Goal: Task Accomplishment & Management: Complete application form

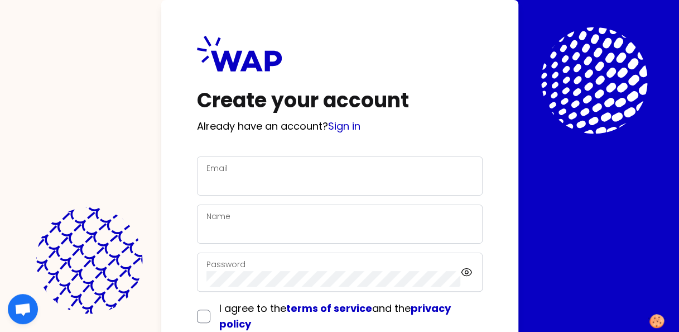
click at [252, 163] on div "Email" at bounding box center [340, 175] width 267 height 29
click at [357, 125] on link "Sign in" at bounding box center [344, 126] width 32 height 14
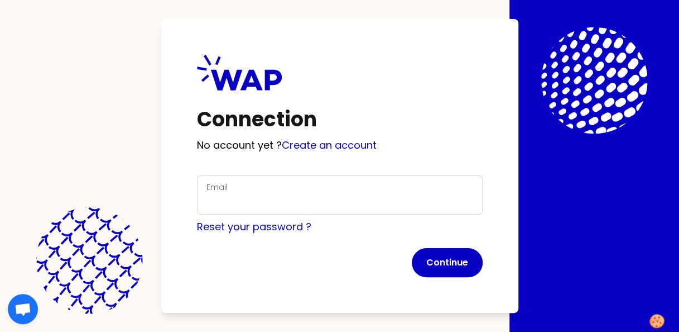
click at [233, 176] on div "Email" at bounding box center [340, 194] width 286 height 39
click at [223, 189] on label "Email" at bounding box center [217, 186] width 21 height 11
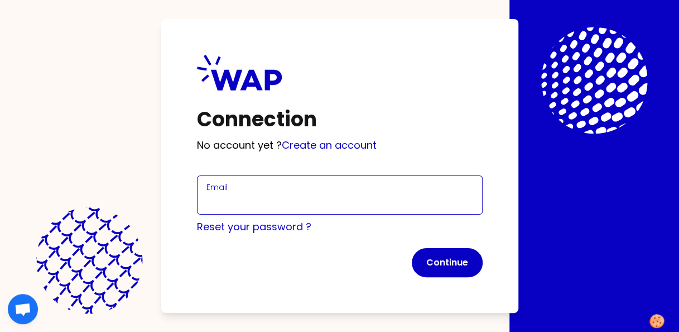
click at [223, 194] on input "Email" at bounding box center [340, 202] width 267 height 16
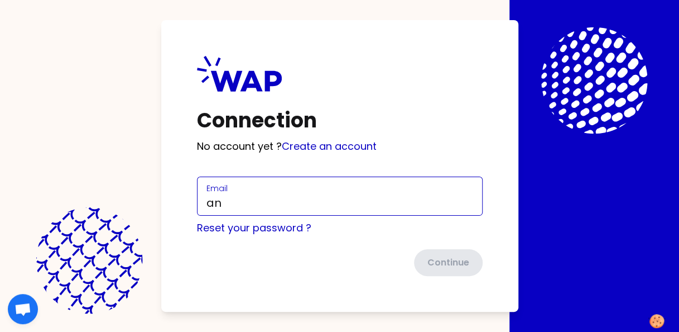
type input "a"
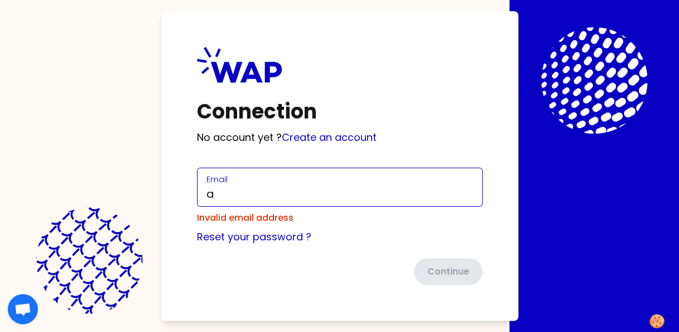
click at [262, 192] on input "a" at bounding box center [340, 194] width 267 height 16
type input "[DOMAIN_NAME][EMAIL_ADDRESS][DOMAIN_NAME]"
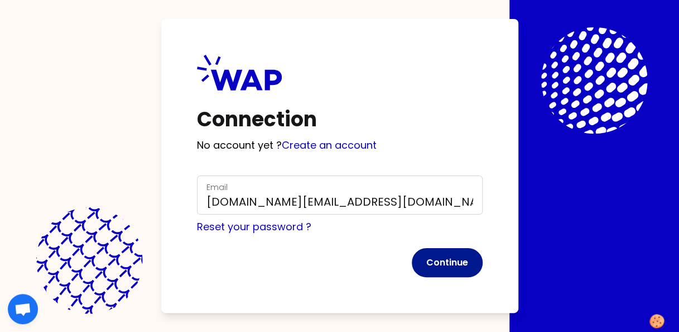
click at [439, 264] on button "Continue" at bounding box center [447, 262] width 71 height 29
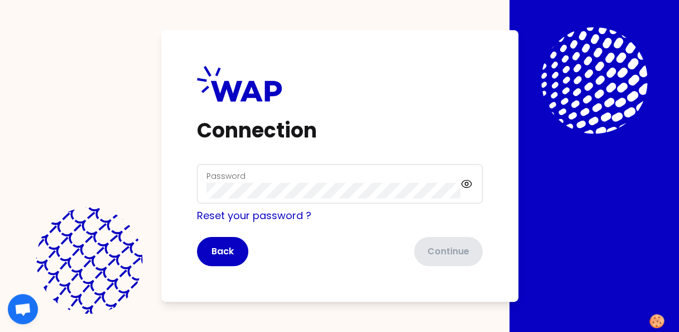
click at [289, 173] on div "Password" at bounding box center [334, 183] width 255 height 29
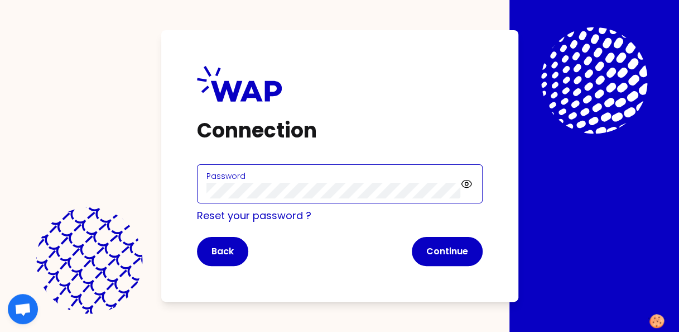
click button "Continue" at bounding box center [447, 251] width 71 height 29
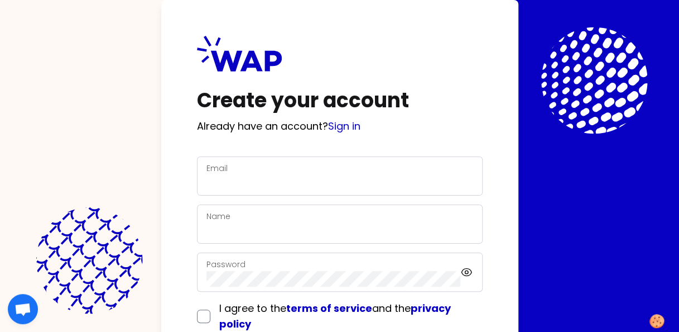
click at [247, 173] on div "Email" at bounding box center [340, 175] width 267 height 29
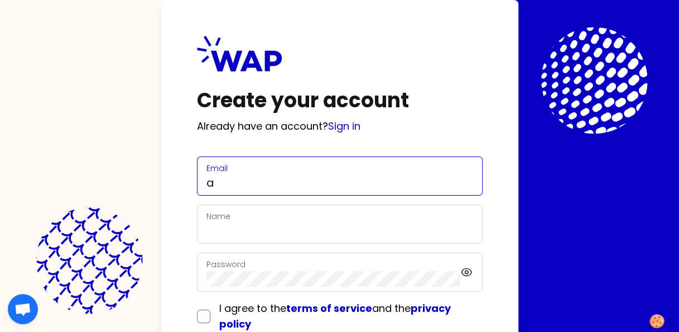
type input "[DOMAIN_NAME][EMAIL_ADDRESS][DOMAIN_NAME]"
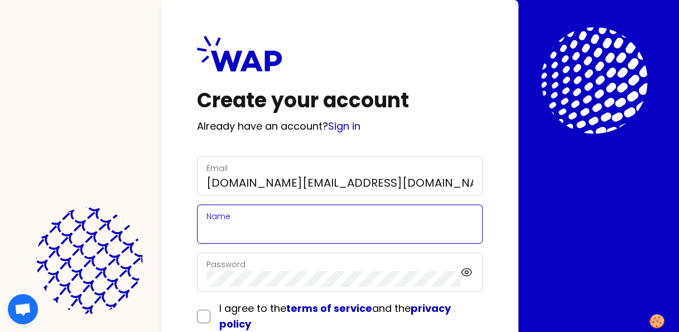
type input "[PERSON_NAME]"
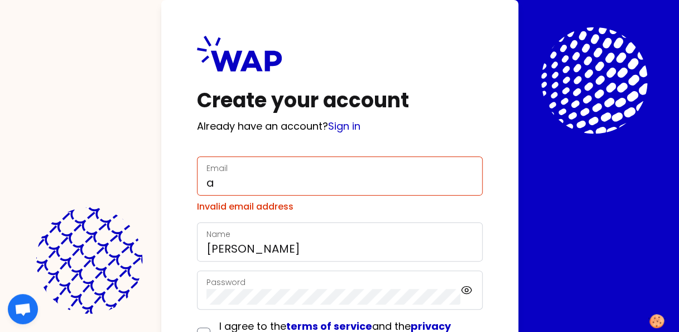
click at [365, 286] on div "Password" at bounding box center [340, 289] width 286 height 39
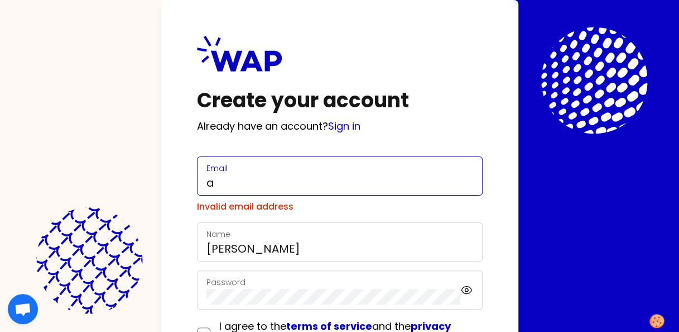
type input "[DOMAIN_NAME][EMAIL_ADDRESS][DOMAIN_NAME]"
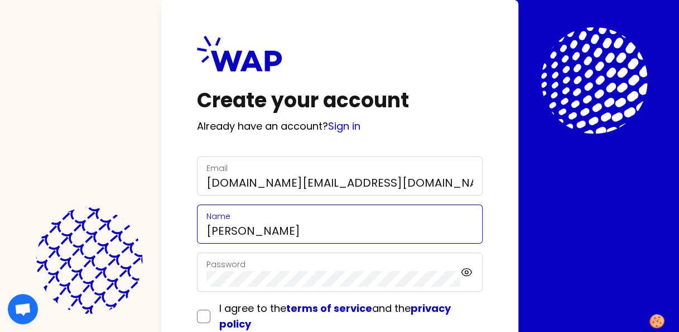
type input "[DOMAIN_NAME][EMAIL_ADDRESS][DOMAIN_NAME]"
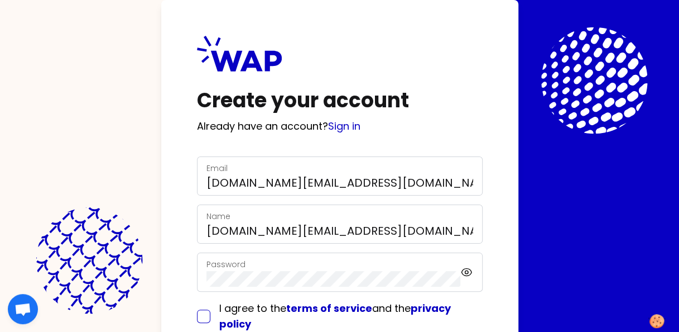
click at [207, 316] on input "checkbox" at bounding box center [203, 315] width 13 height 13
checkbox input "true"
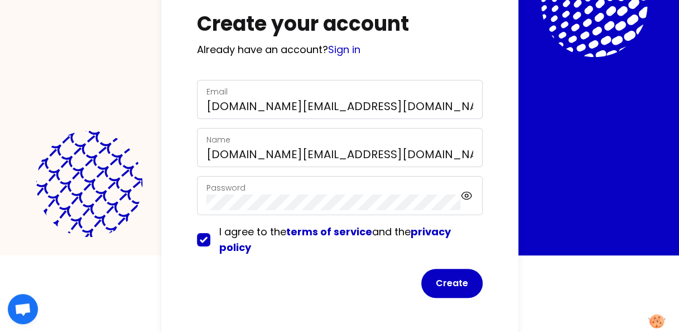
scroll to position [77, 0]
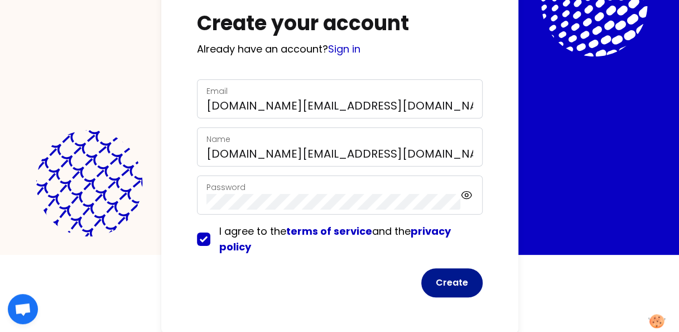
click at [459, 283] on button "Create" at bounding box center [452, 282] width 61 height 29
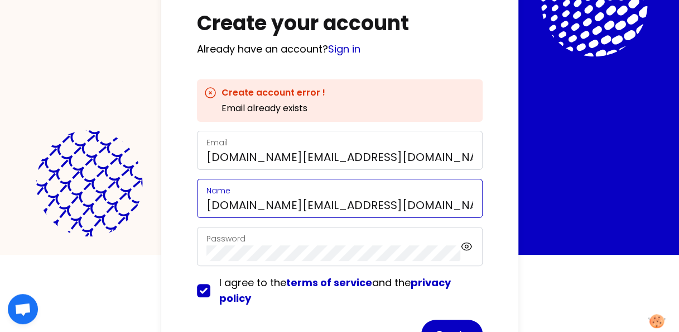
drag, startPoint x: 339, startPoint y: 202, endPoint x: 163, endPoint y: 202, distance: 175.9
click at [163, 202] on div "Create your account Already have an account? Sign in Create account error ! Ema…" at bounding box center [339, 153] width 357 height 461
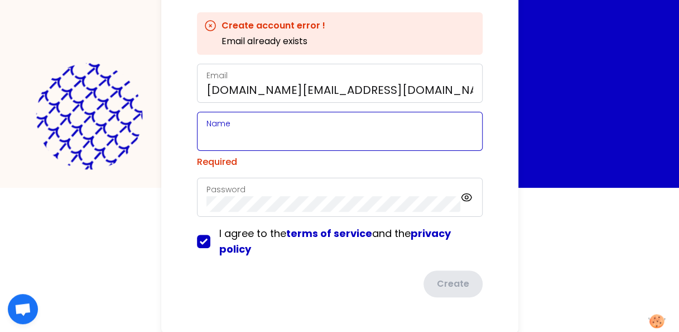
scroll to position [0, 0]
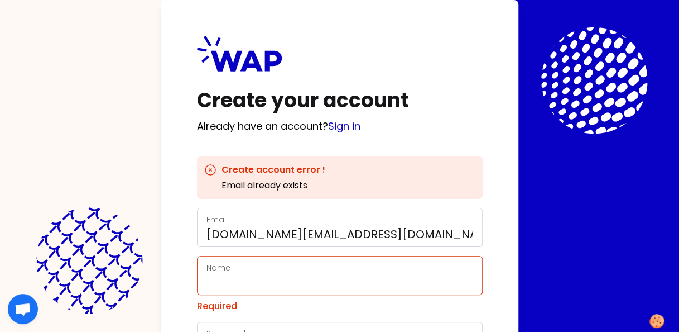
click at [337, 222] on div "Email andy.fan@somfy.com" at bounding box center [340, 227] width 267 height 29
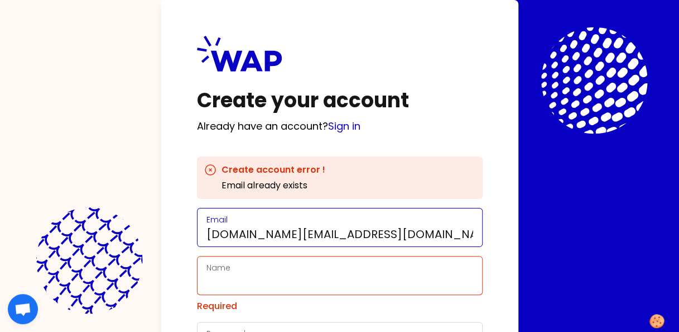
drag, startPoint x: 337, startPoint y: 233, endPoint x: 161, endPoint y: 227, distance: 176.0
click at [161, 227] on div "Create your account Already have an account? Sign in Create account error ! Ema…" at bounding box center [339, 238] width 357 height 477
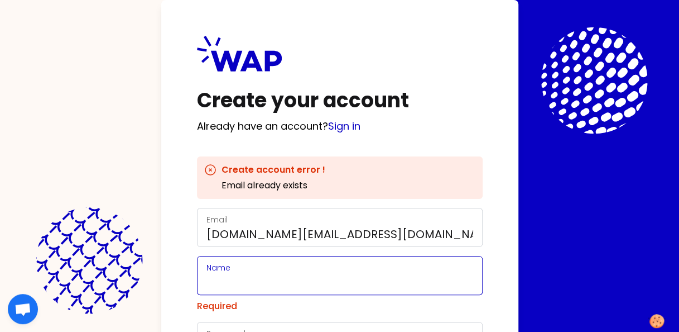
type input "[PERSON_NAME]"
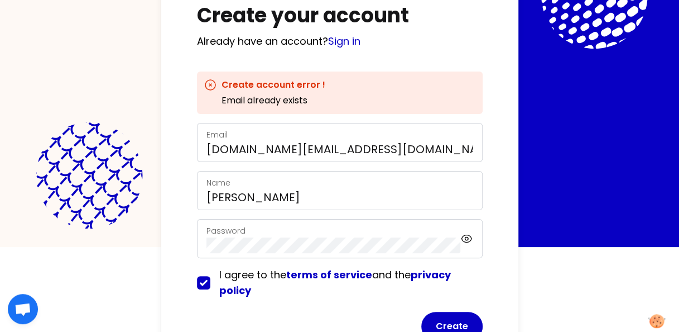
scroll to position [112, 0]
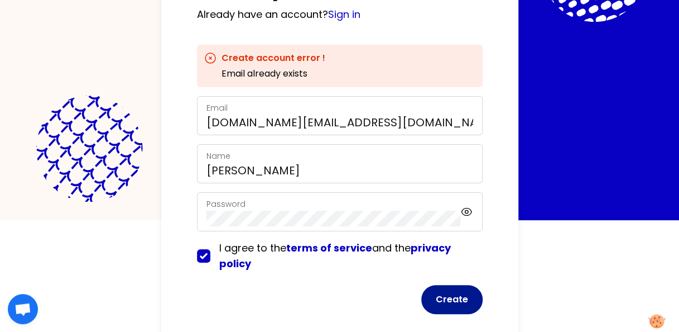
click at [464, 299] on button "Create" at bounding box center [452, 299] width 61 height 29
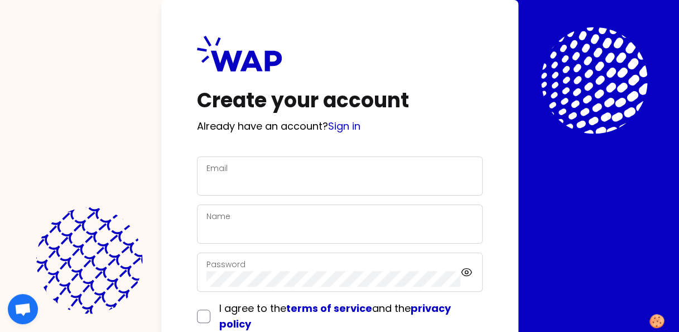
click at [267, 173] on div "Email" at bounding box center [340, 175] width 267 height 29
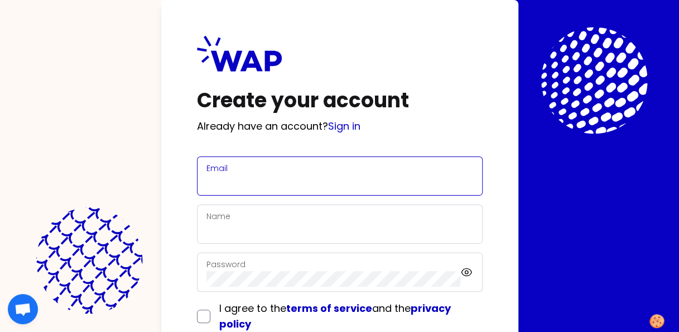
type input "a"
type input "[DOMAIN_NAME][EMAIL_ADDRESS][DOMAIN_NAME]"
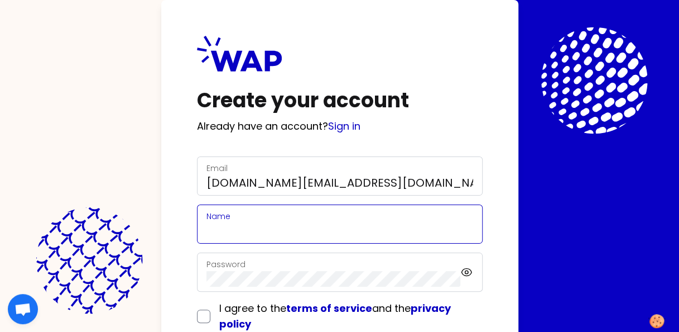
type input "[PERSON_NAME]"
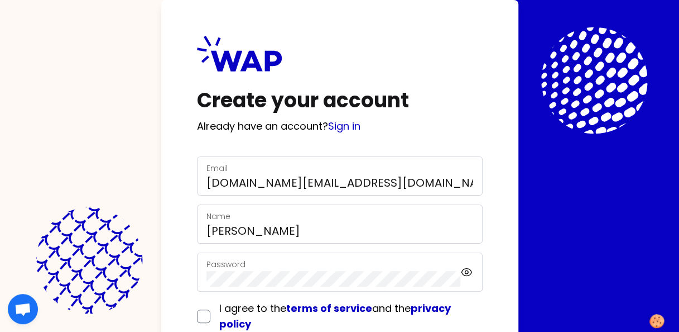
click at [509, 281] on div "Create your account Already have an account? Sign in Email [DOMAIN_NAME][EMAIL_…" at bounding box center [339, 204] width 357 height 408
click at [203, 315] on input "checkbox" at bounding box center [203, 315] width 13 height 13
checkbox input "true"
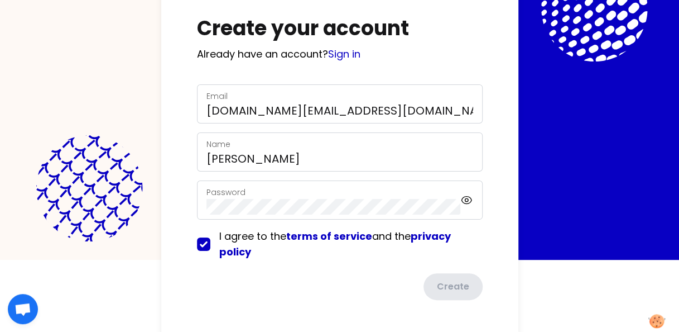
scroll to position [75, 0]
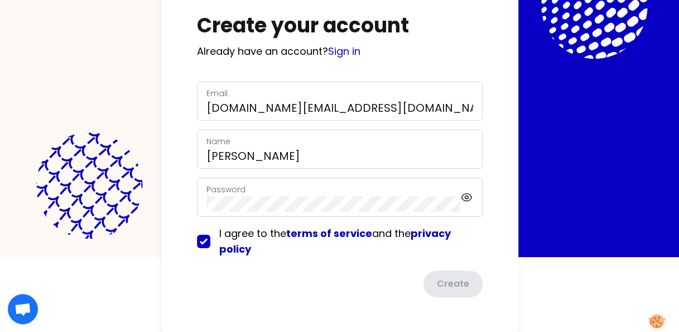
click at [272, 189] on div "Password" at bounding box center [334, 197] width 255 height 29
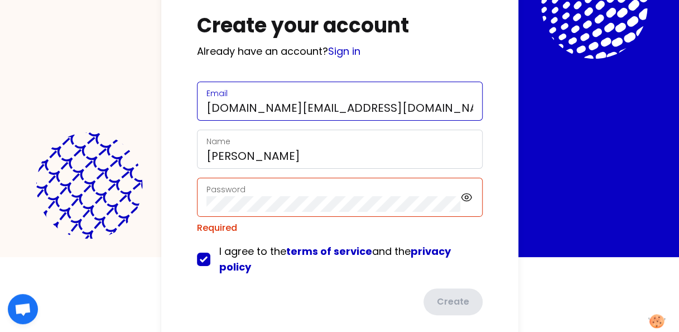
click at [245, 101] on input "[DOMAIN_NAME][EMAIL_ADDRESS][DOMAIN_NAME]" at bounding box center [340, 108] width 267 height 16
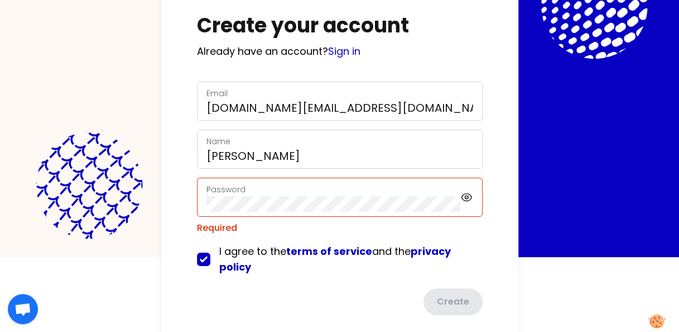
click at [212, 187] on label "Password" at bounding box center [226, 189] width 39 height 11
click at [234, 186] on label "Password" at bounding box center [226, 189] width 39 height 11
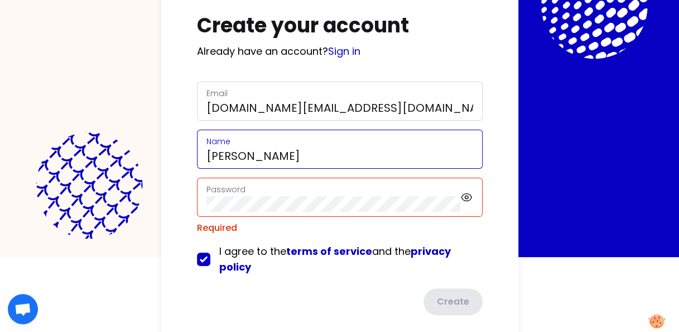
type input "[DOMAIN_NAME][EMAIL_ADDRESS][DOMAIN_NAME]"
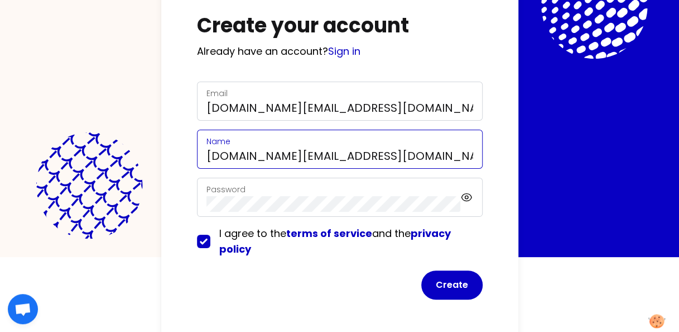
drag, startPoint x: 344, startPoint y: 150, endPoint x: 164, endPoint y: 159, distance: 180.6
click at [164, 159] on div "Create your account Already have an account? Sign in Email andy.fan@somfy.com N…" at bounding box center [339, 130] width 357 height 410
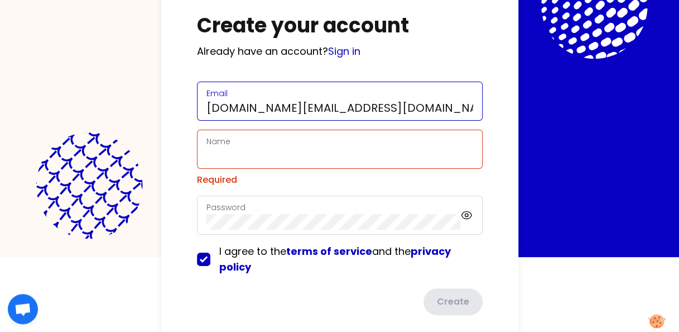
click at [333, 107] on input "[DOMAIN_NAME][EMAIL_ADDRESS][DOMAIN_NAME]" at bounding box center [340, 108] width 267 height 16
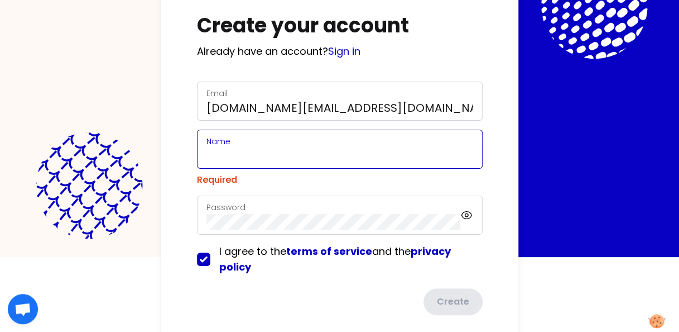
type input "樊波"
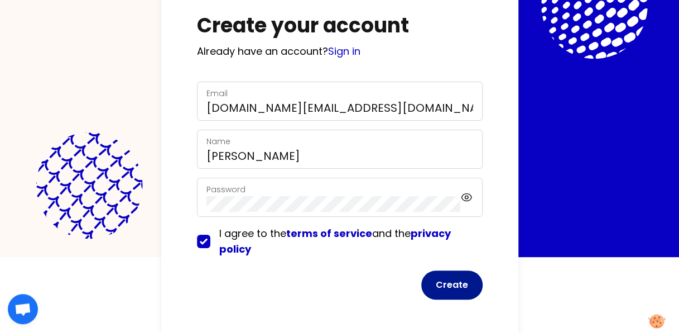
click at [457, 285] on button "Create" at bounding box center [452, 284] width 61 height 29
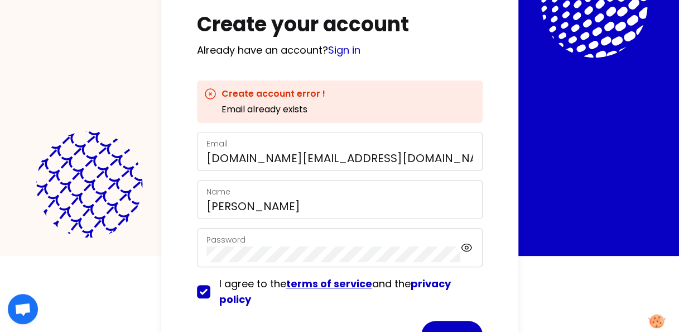
scroll to position [17, 0]
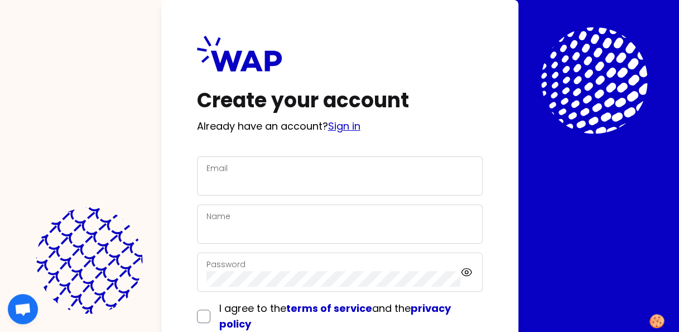
click at [353, 127] on link "Sign in" at bounding box center [344, 126] width 32 height 14
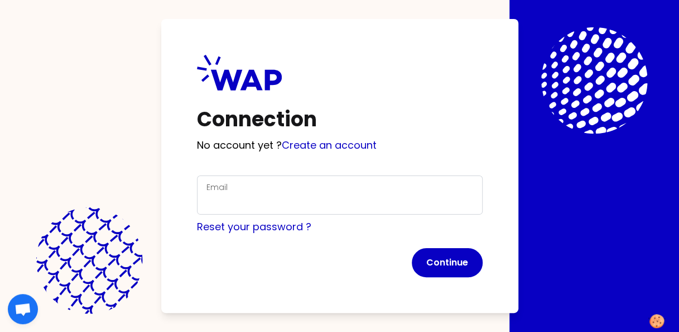
click at [270, 181] on div "Email" at bounding box center [340, 194] width 267 height 29
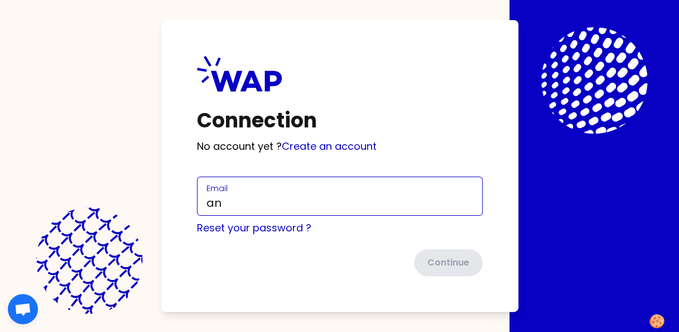
type input "[DOMAIN_NAME][EMAIL_ADDRESS][DOMAIN_NAME]"
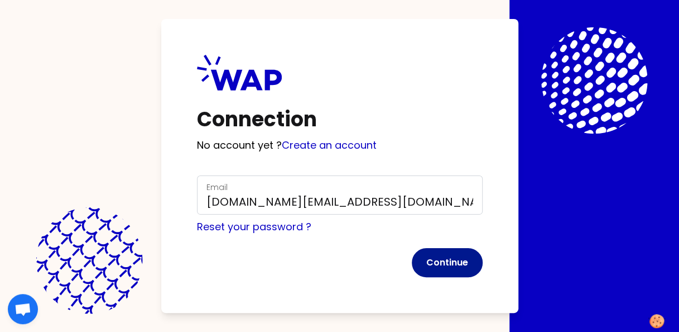
click at [452, 263] on button "Continue" at bounding box center [447, 262] width 71 height 29
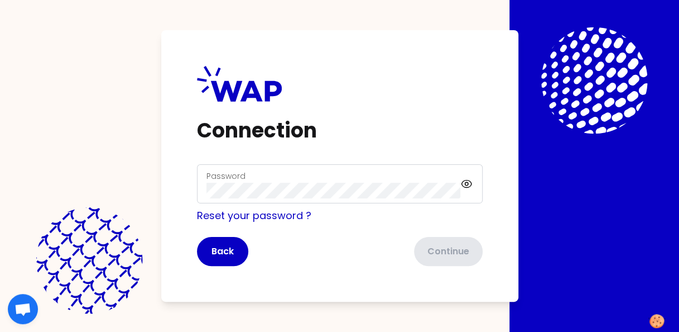
click at [255, 179] on div "Password" at bounding box center [334, 183] width 255 height 29
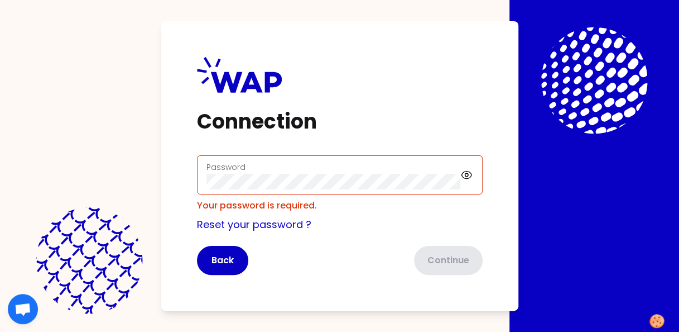
click at [226, 173] on div "Password" at bounding box center [334, 174] width 255 height 29
click at [217, 170] on label "Password" at bounding box center [226, 166] width 39 height 11
click at [215, 162] on label "Password" at bounding box center [226, 166] width 39 height 11
click at [221, 165] on label "Password" at bounding box center [226, 166] width 39 height 11
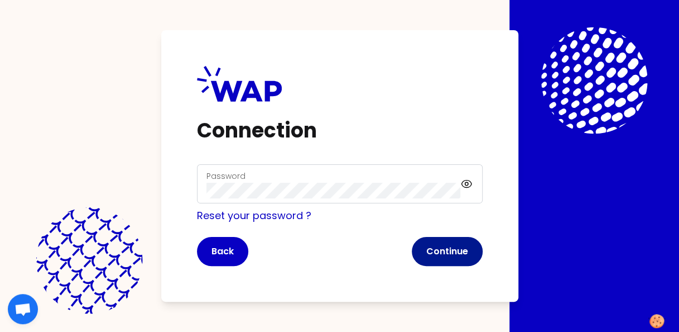
click at [452, 255] on button "Continue" at bounding box center [447, 251] width 71 height 29
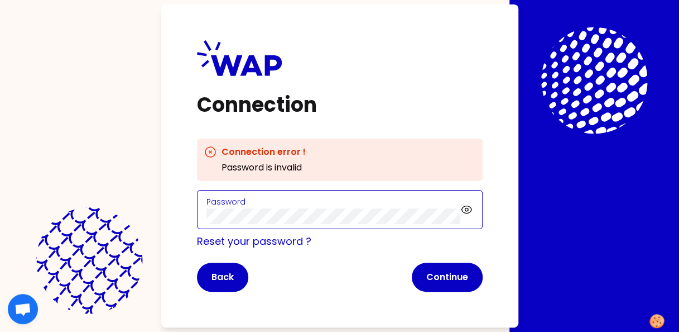
click at [144, 215] on div "Connection Connection error ! Password is invalid Password Reset your password …" at bounding box center [339, 166] width 679 height 332
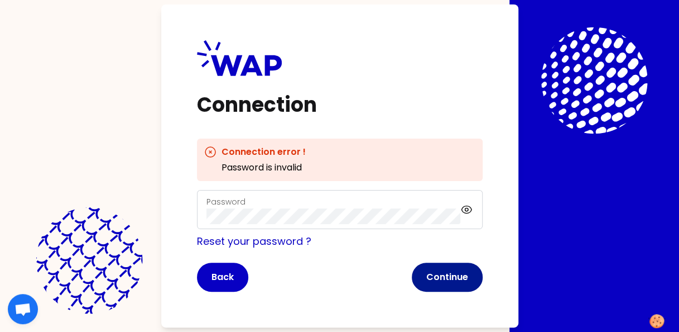
click at [439, 279] on button "Continue" at bounding box center [447, 276] width 71 height 29
click at [261, 241] on link "Reset your password ?" at bounding box center [254, 241] width 114 height 14
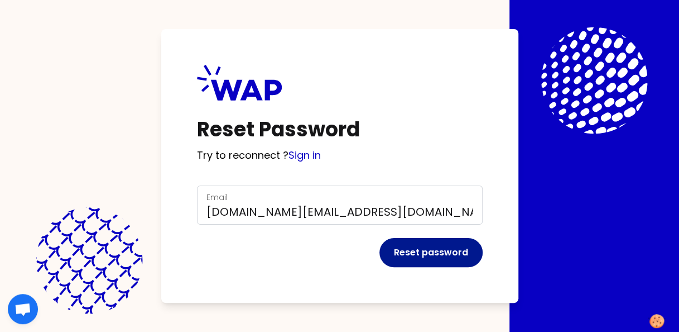
click at [419, 252] on button "Reset password" at bounding box center [431, 252] width 103 height 29
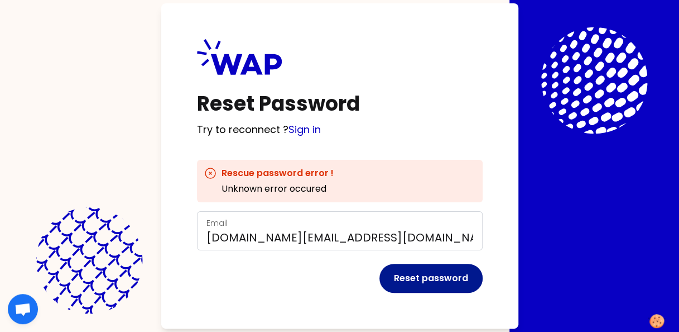
click at [413, 277] on button "Reset password" at bounding box center [431, 278] width 103 height 29
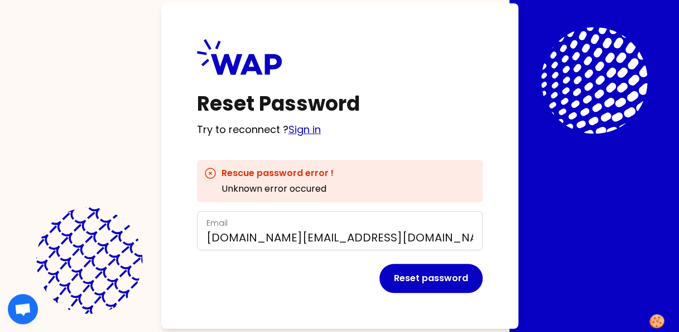
click at [304, 128] on link "Sign in" at bounding box center [305, 129] width 32 height 14
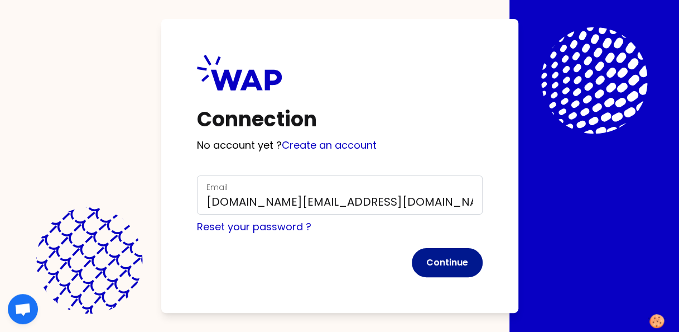
click at [443, 259] on button "Continue" at bounding box center [447, 262] width 71 height 29
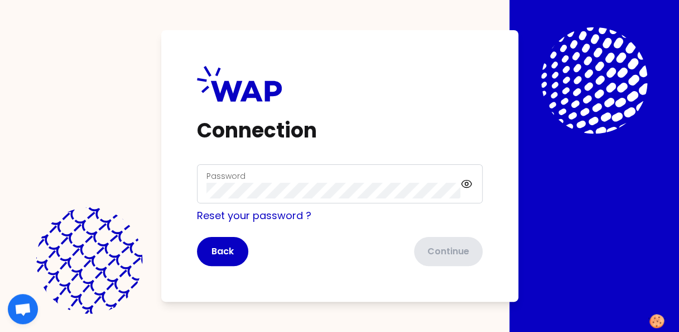
click at [221, 178] on label "Password" at bounding box center [226, 175] width 39 height 11
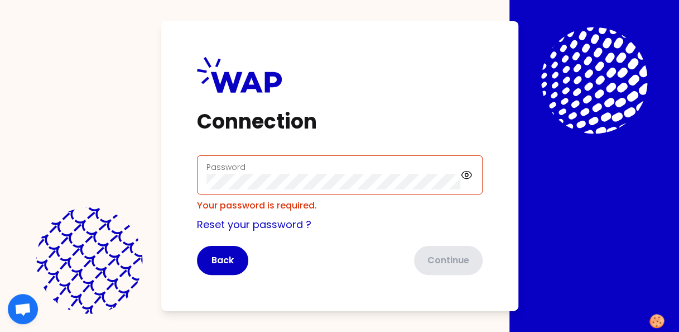
click at [238, 174] on div "Password" at bounding box center [340, 174] width 286 height 39
click at [223, 170] on label "Password" at bounding box center [226, 166] width 39 height 11
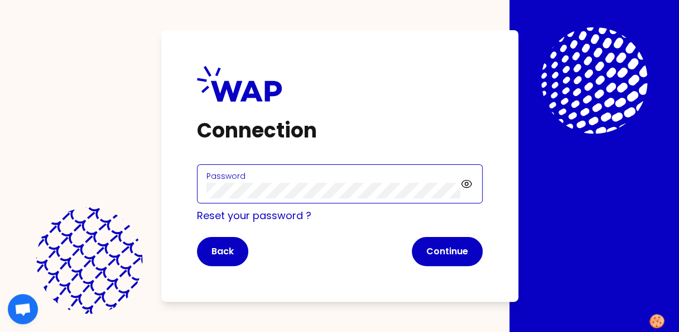
click button "Continue" at bounding box center [447, 251] width 71 height 29
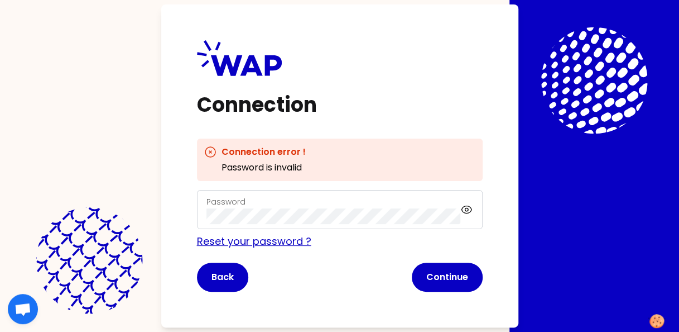
click at [269, 245] on link "Reset your password ?" at bounding box center [254, 241] width 114 height 14
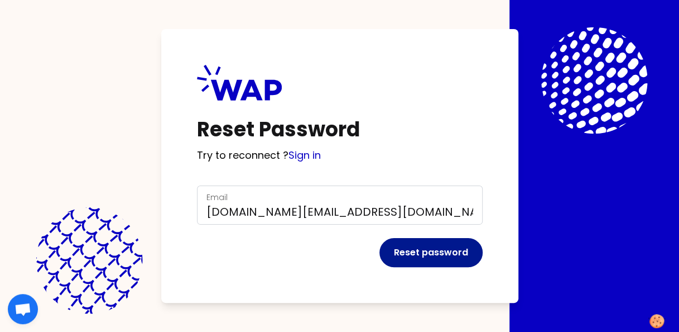
click at [408, 254] on button "Reset password" at bounding box center [431, 252] width 103 height 29
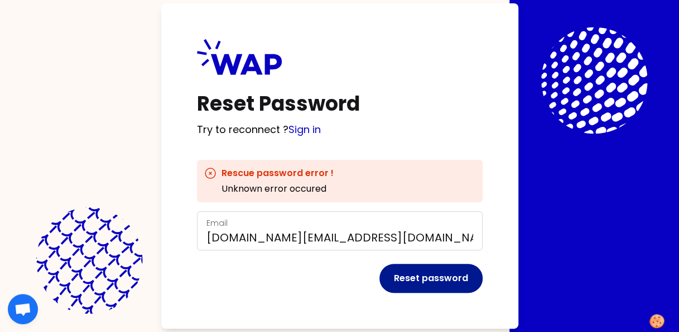
click at [439, 276] on button "Reset password" at bounding box center [431, 278] width 103 height 29
click at [443, 279] on button "Reset password" at bounding box center [431, 278] width 103 height 29
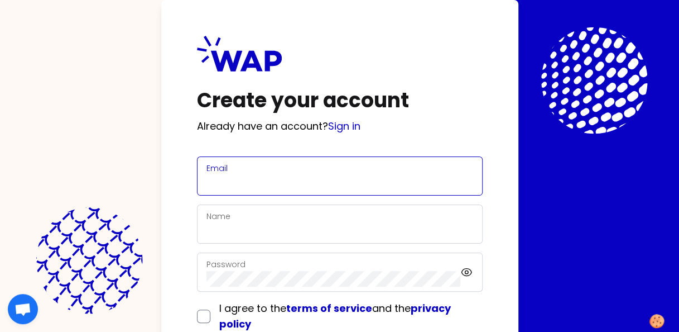
click at [219, 175] on input "Email" at bounding box center [340, 183] width 267 height 16
type input "[DOMAIN_NAME][EMAIL_ADDRESS][DOMAIN_NAME]"
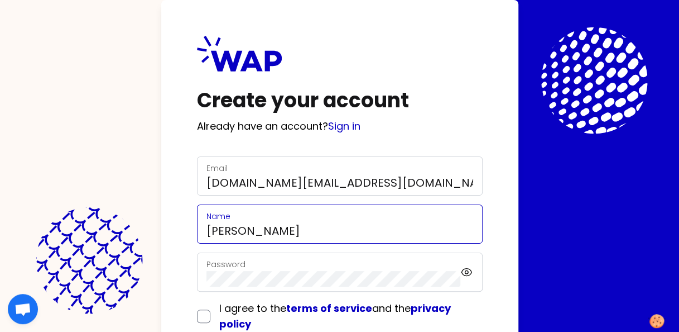
type input "[DOMAIN_NAME][EMAIL_ADDRESS][DOMAIN_NAME]"
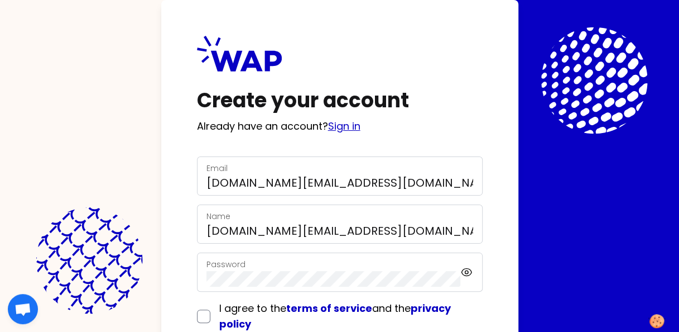
click at [344, 126] on link "Sign in" at bounding box center [344, 126] width 32 height 14
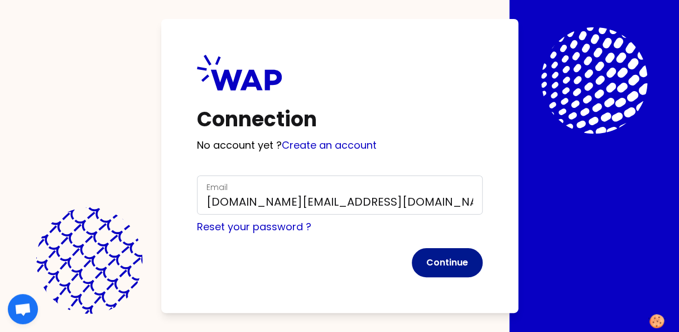
click at [446, 265] on button "Continue" at bounding box center [447, 262] width 71 height 29
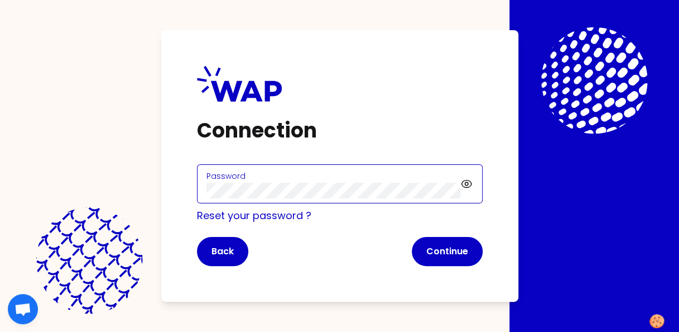
click button "Continue" at bounding box center [447, 251] width 71 height 29
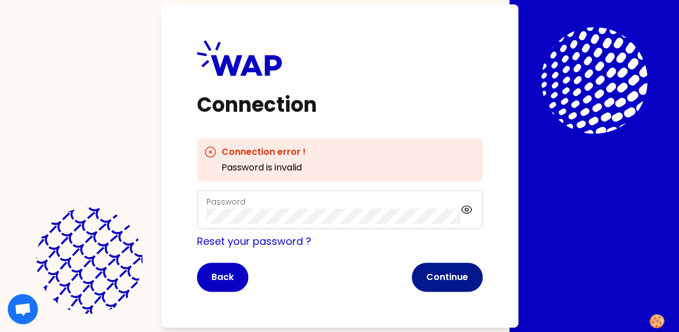
click at [450, 276] on button "Continue" at bounding box center [447, 276] width 71 height 29
click at [243, 246] on link "Reset your password ?" at bounding box center [254, 241] width 114 height 14
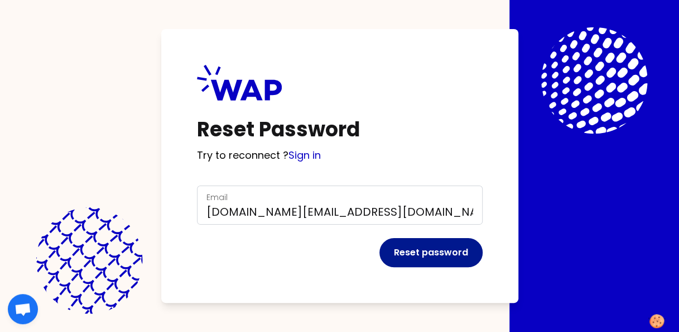
click at [415, 252] on button "Reset password" at bounding box center [431, 252] width 103 height 29
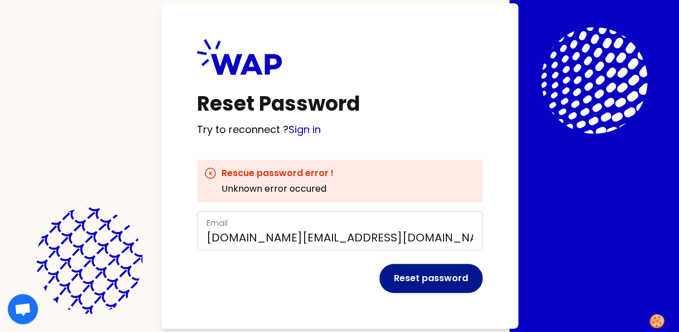
click at [426, 281] on button "Reset password" at bounding box center [431, 278] width 103 height 29
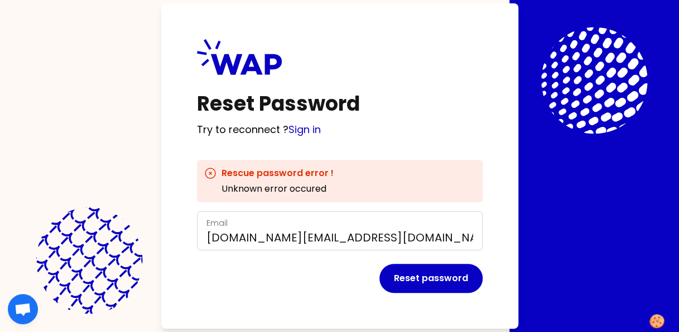
click at [259, 192] on div "Rescue password error ! Unknown error occured" at bounding box center [278, 180] width 112 height 29
click at [281, 173] on h3 "Rescue password error !" at bounding box center [278, 172] width 112 height 13
click at [280, 171] on h3 "Rescue password error !" at bounding box center [278, 172] width 112 height 13
drag, startPoint x: 280, startPoint y: 171, endPoint x: 479, endPoint y: 120, distance: 205.8
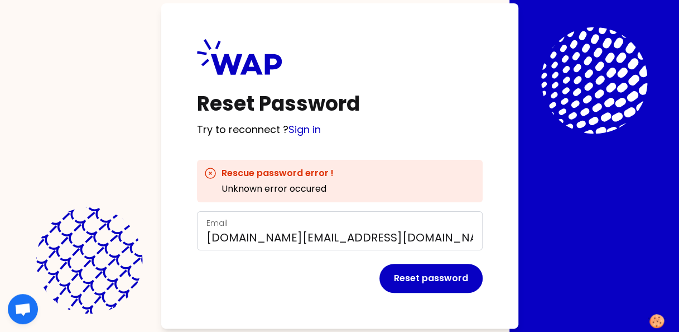
click at [479, 120] on div "Reset Password Try to reconnect ? Sign in Rescue password error ! Unknown error…" at bounding box center [339, 165] width 357 height 325
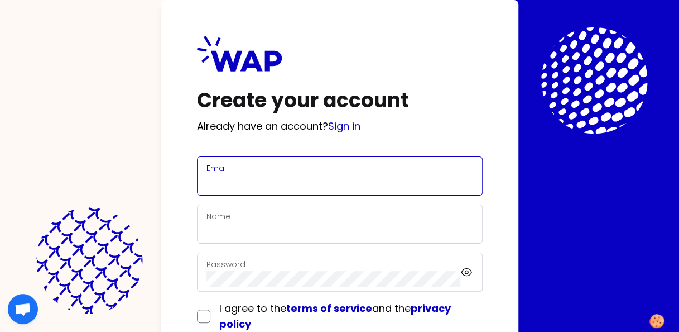
click at [247, 175] on input "Email" at bounding box center [340, 183] width 267 height 16
type input "[DOMAIN_NAME][EMAIL_ADDRESS][DOMAIN_NAME]"
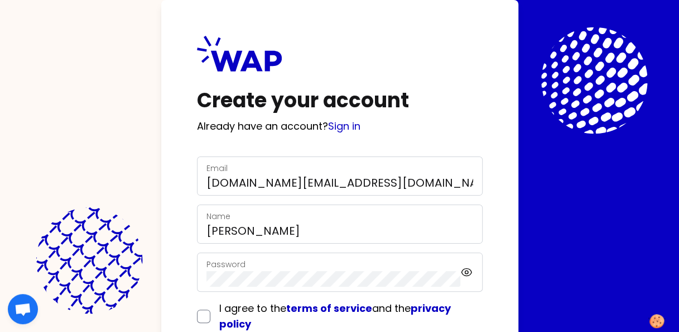
click at [260, 256] on div "Password" at bounding box center [340, 271] width 286 height 39
click at [258, 266] on div "Password" at bounding box center [334, 271] width 255 height 29
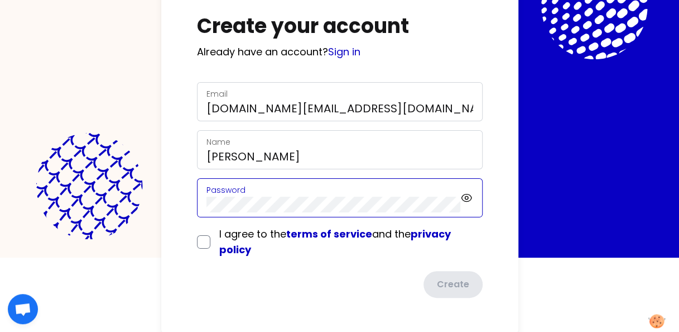
scroll to position [75, 0]
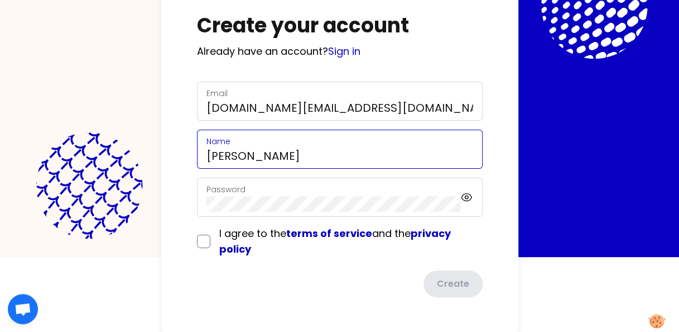
type input "[DOMAIN_NAME][EMAIL_ADDRESS][DOMAIN_NAME]"
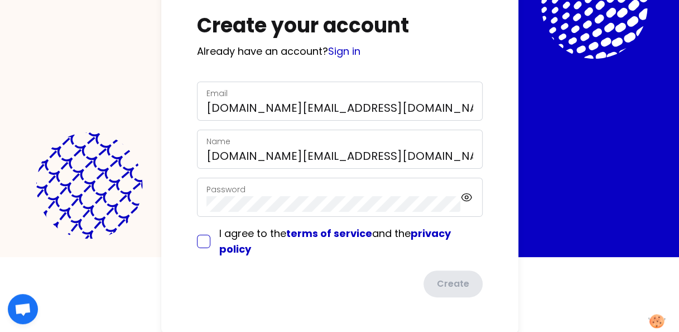
click at [204, 238] on input "checkbox" at bounding box center [203, 240] width 13 height 13
checkbox input "true"
click at [350, 53] on link "Sign in" at bounding box center [344, 51] width 32 height 14
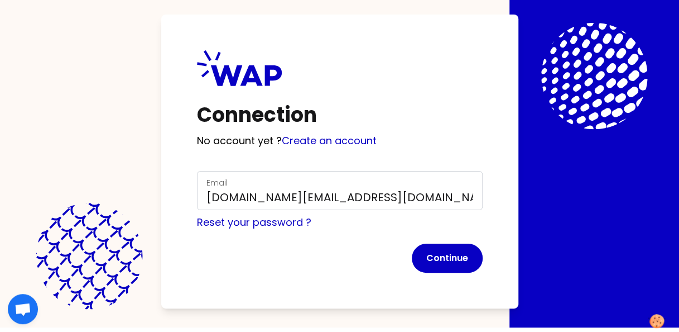
scroll to position [4, 0]
click at [272, 222] on link "Reset your password ?" at bounding box center [254, 222] width 114 height 14
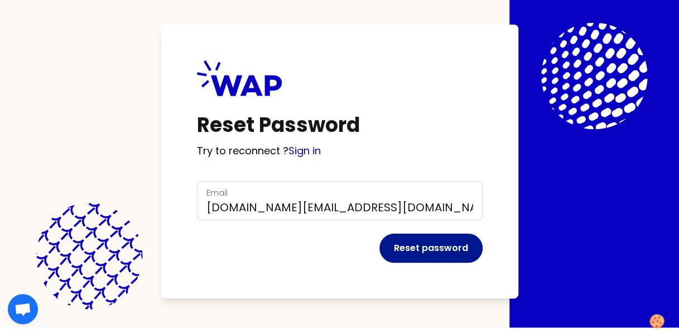
click at [440, 249] on button "Reset password" at bounding box center [431, 247] width 103 height 29
